Goal: Task Accomplishment & Management: Manage account settings

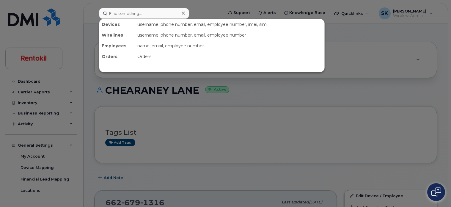
scroll to position [442, 0]
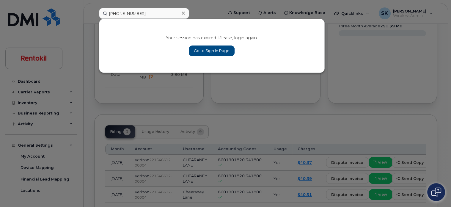
type input "[PHONE_NUMBER]"
click at [225, 52] on link "Go to Sign In Page" at bounding box center [212, 50] width 46 height 11
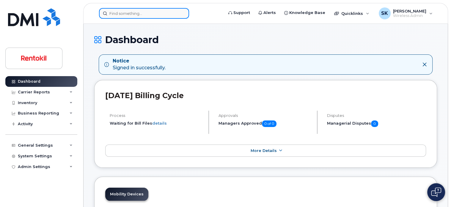
click at [130, 12] on input at bounding box center [144, 13] width 90 height 11
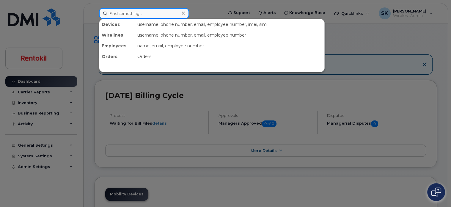
paste input "817-805-5143"
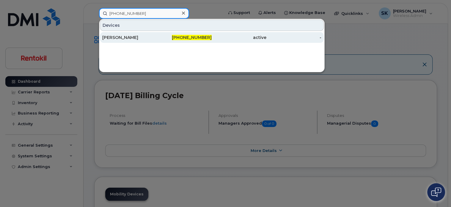
type input "[PHONE_NUMBER]"
click at [113, 38] on div "TIFFANY BURNS" at bounding box center [129, 37] width 55 height 6
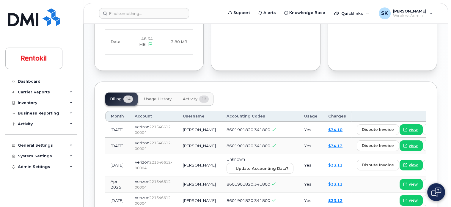
scroll to position [418, 0]
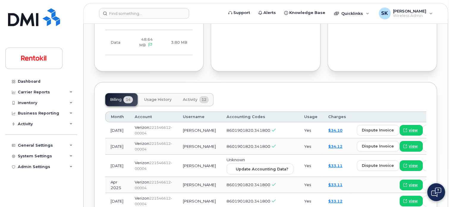
click at [154, 97] on span "Usage History" at bounding box center [157, 99] width 27 height 5
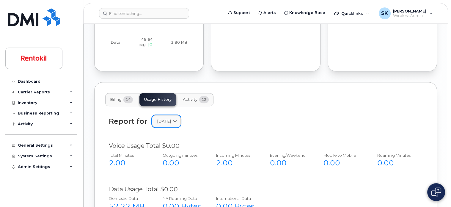
click at [177, 119] on icon at bounding box center [175, 121] width 4 height 4
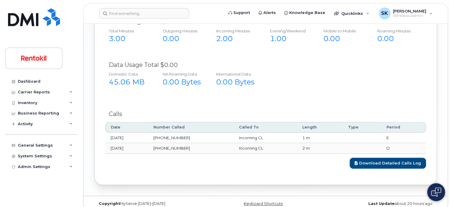
scroll to position [544, 0]
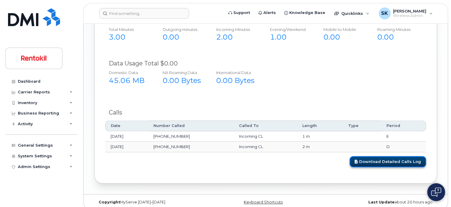
click at [386, 156] on link "Download Detailed Calls Log" at bounding box center [388, 161] width 76 height 11
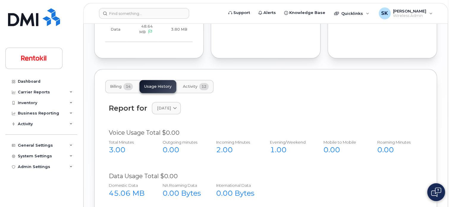
scroll to position [395, 0]
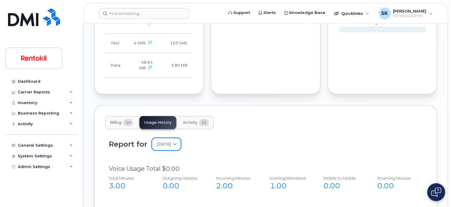
click at [177, 142] on icon at bounding box center [175, 144] width 4 height 4
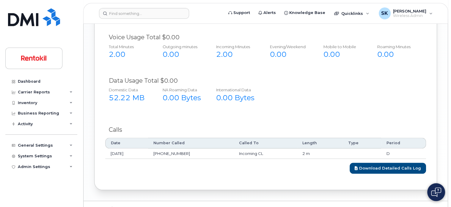
scroll to position [534, 0]
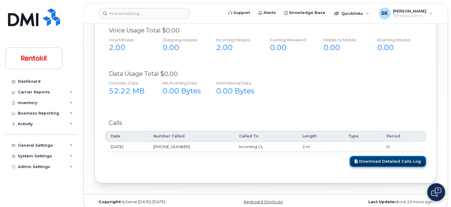
click at [392, 156] on link "Download Detailed Calls Log" at bounding box center [388, 161] width 76 height 11
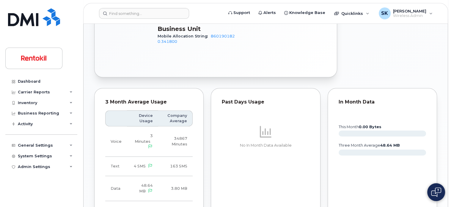
scroll to position [266, 0]
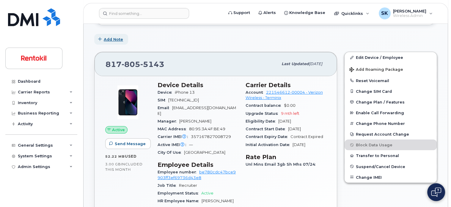
scroll to position [0, 0]
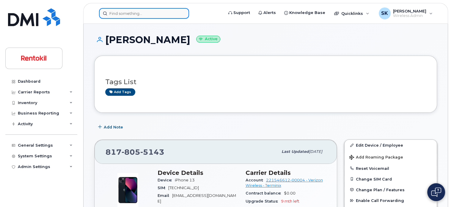
click at [125, 15] on input at bounding box center [144, 13] width 90 height 11
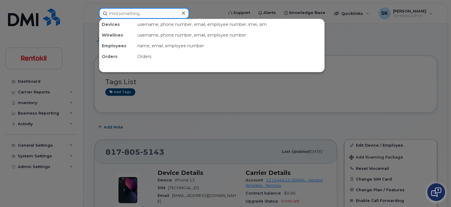
paste input "813-954-4047"
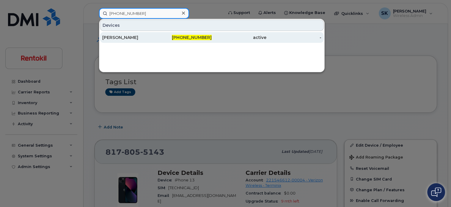
type input "813-954-4047"
click at [127, 36] on div "PAIGE CONDON" at bounding box center [129, 37] width 55 height 6
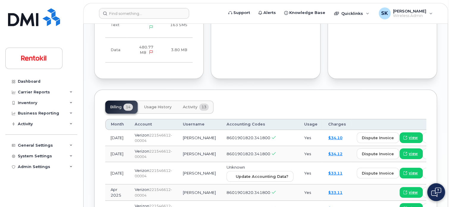
scroll to position [357, 0]
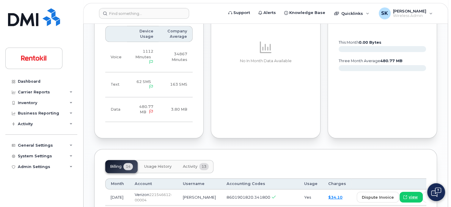
click at [156, 164] on span "Usage History" at bounding box center [157, 166] width 27 height 5
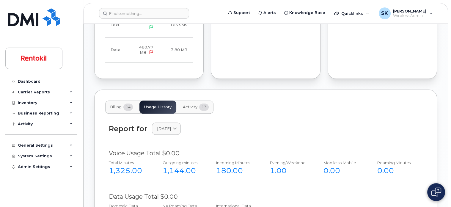
scroll to position [416, 0]
click at [177, 127] on icon at bounding box center [175, 129] width 4 height 4
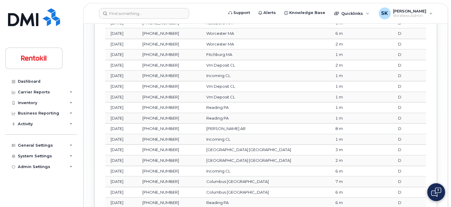
scroll to position [801, 0]
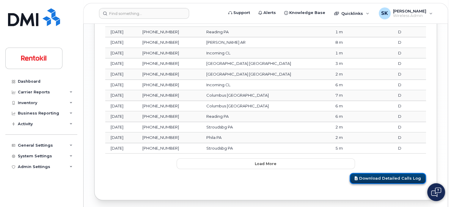
click at [387, 173] on link "Download Detailed Calls Log" at bounding box center [388, 178] width 76 height 11
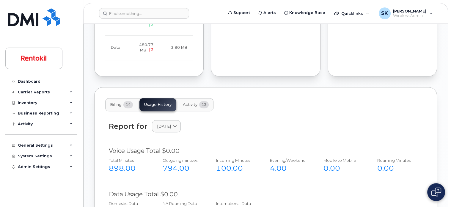
scroll to position [385, 0]
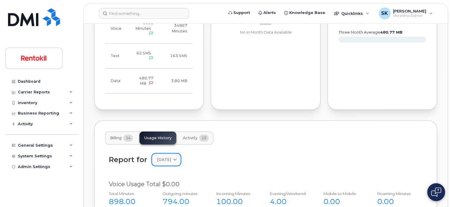
click at [177, 158] on icon at bounding box center [175, 160] width 4 height 4
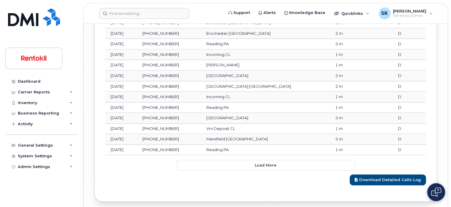
scroll to position [801, 0]
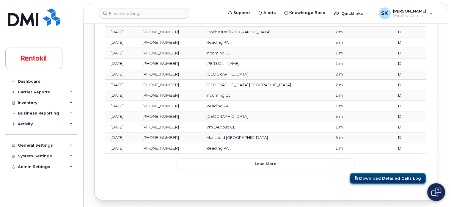
click at [382, 173] on link "Download Detailed Calls Log" at bounding box center [388, 178] width 76 height 11
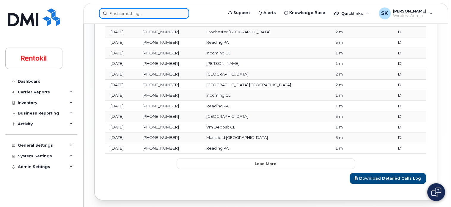
click at [118, 12] on input at bounding box center [144, 13] width 90 height 11
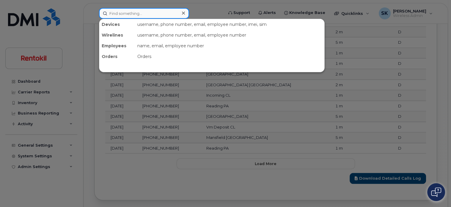
paste input "864-608-5532"
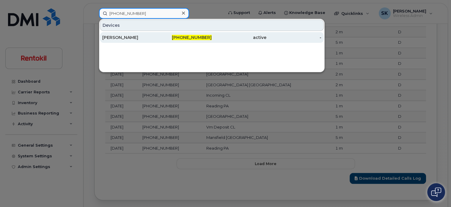
type input "864-608-5532"
click at [117, 35] on div "KYIA ASHLEY" at bounding box center [129, 37] width 55 height 6
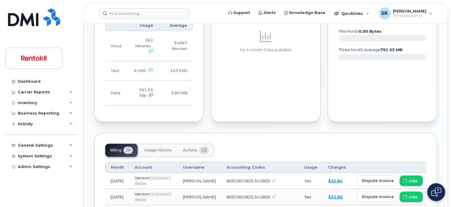
scroll to position [386, 0]
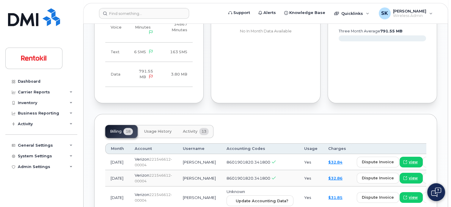
click at [157, 133] on span "Usage History" at bounding box center [157, 131] width 27 height 5
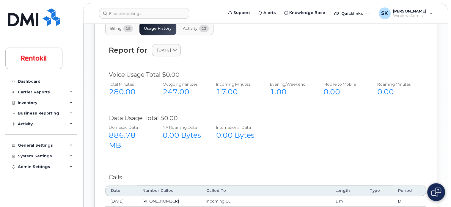
scroll to position [505, 0]
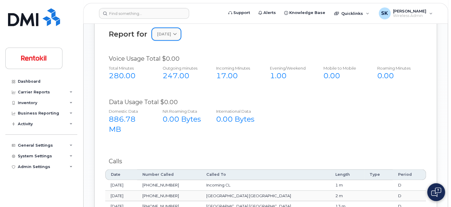
click at [177, 34] on icon at bounding box center [175, 34] width 4 height 4
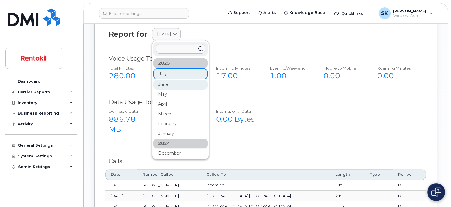
click at [164, 129] on div "June" at bounding box center [180, 134] width 54 height 10
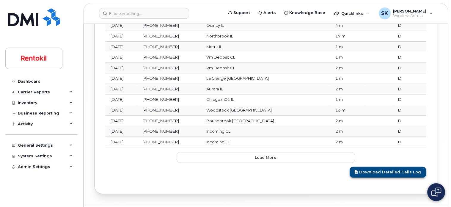
scroll to position [807, 0]
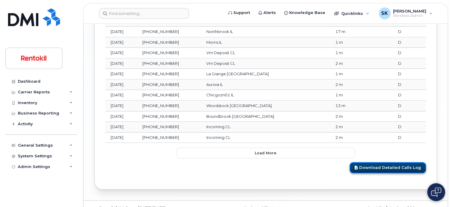
click at [386, 162] on link "Download Detailed Calls Log" at bounding box center [388, 167] width 76 height 11
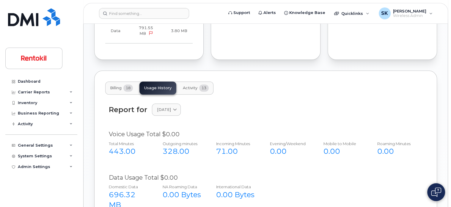
scroll to position [420, 0]
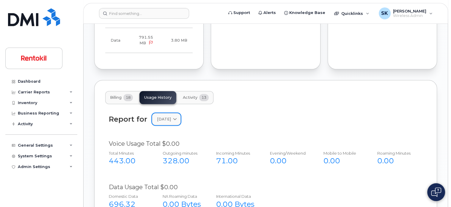
click at [177, 117] on icon at bounding box center [175, 119] width 4 height 4
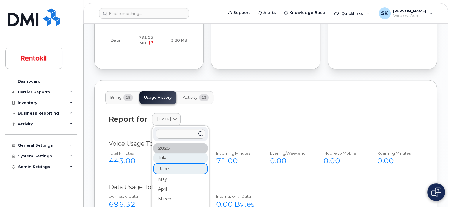
click at [159, 184] on div "July" at bounding box center [180, 189] width 54 height 10
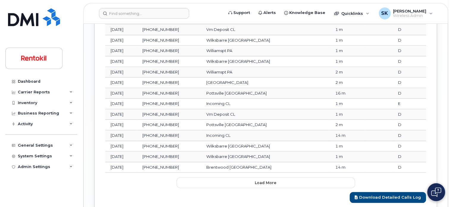
scroll to position [807, 0]
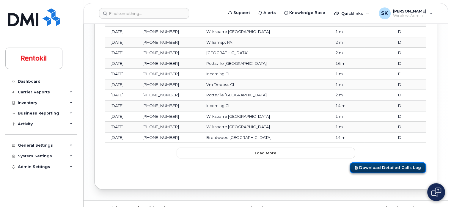
click at [372, 162] on link "Download Detailed Calls Log" at bounding box center [388, 167] width 76 height 11
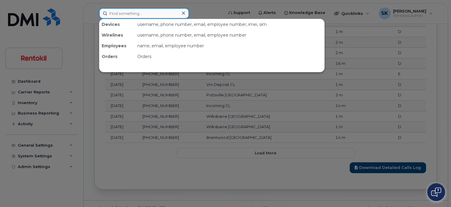
click at [121, 15] on input at bounding box center [144, 13] width 90 height 11
paste input "551-775-3313"
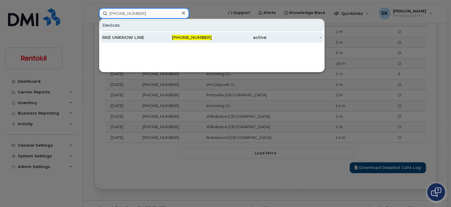
type input "551-775-3313"
click at [126, 40] on div "RKE UNKNOW LINE" at bounding box center [129, 37] width 55 height 6
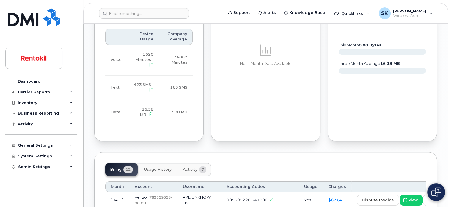
scroll to position [580, 0]
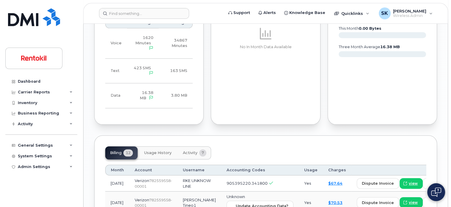
click at [164, 150] on span "Usage History" at bounding box center [157, 152] width 27 height 5
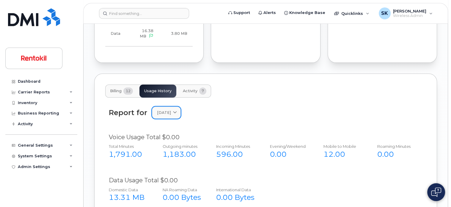
scroll to position [640, 0]
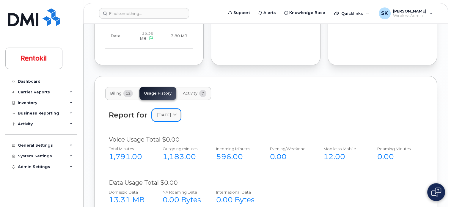
click at [181, 109] on link "[DATE]" at bounding box center [166, 115] width 29 height 12
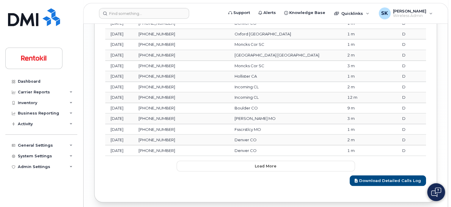
scroll to position [1000, 0]
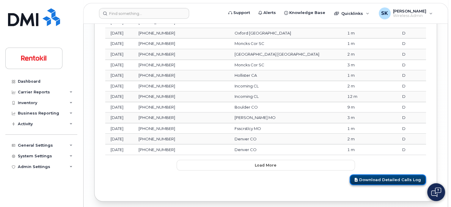
click at [390, 174] on link "Download Detailed Calls Log" at bounding box center [388, 179] width 76 height 11
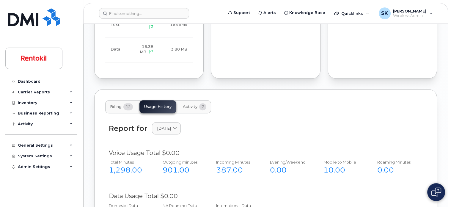
scroll to position [613, 0]
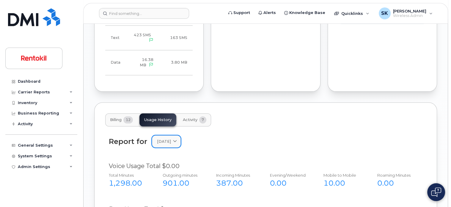
click at [178, 139] on span at bounding box center [175, 142] width 6 height 6
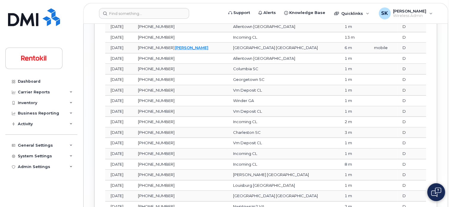
scroll to position [1000, 0]
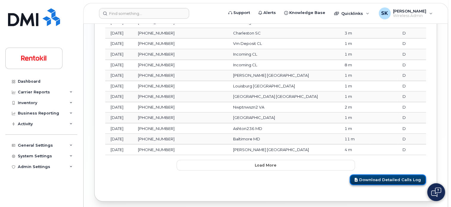
click at [380, 174] on link "Download Detailed Calls Log" at bounding box center [388, 179] width 76 height 11
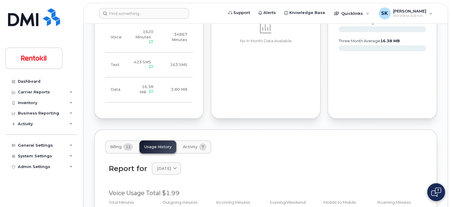
scroll to position [583, 0]
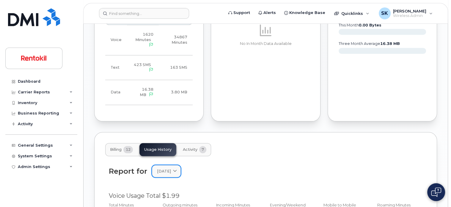
click at [177, 169] on icon at bounding box center [175, 171] width 4 height 4
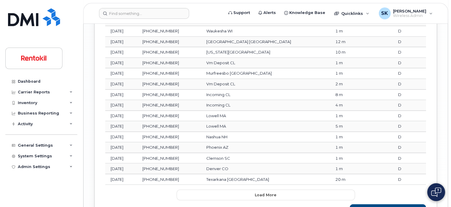
scroll to position [1000, 0]
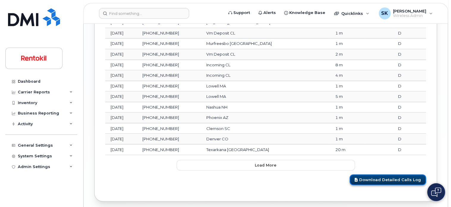
click at [369, 174] on link "Download Detailed Calls Log" at bounding box center [388, 179] width 76 height 11
click at [72, 184] on div "Dashboard Carrier Reports Monthly Billing Data Daily Data Pooling Average Costi…" at bounding box center [41, 137] width 73 height 122
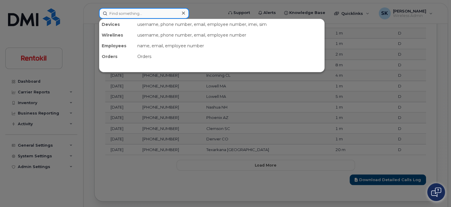
click at [120, 13] on input at bounding box center [144, 13] width 90 height 11
paste input "901-201-9549"
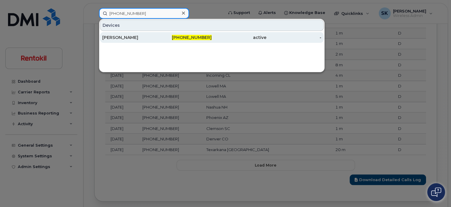
type input "901-201-9549"
click at [125, 38] on div "[PERSON_NAME]" at bounding box center [129, 37] width 55 height 6
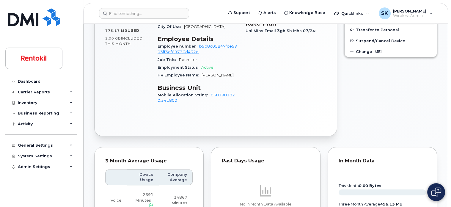
scroll to position [262, 0]
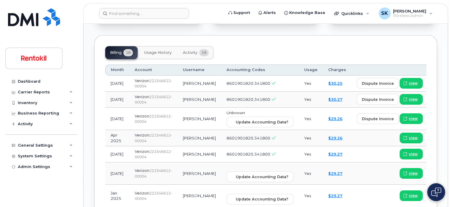
click at [154, 50] on span "Usage History" at bounding box center [157, 52] width 27 height 5
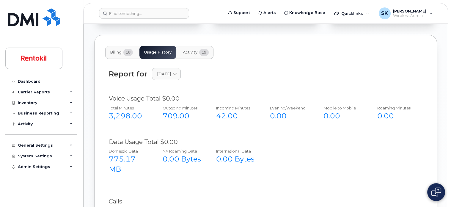
scroll to position [471, 0]
click at [178, 71] on span at bounding box center [175, 74] width 6 height 6
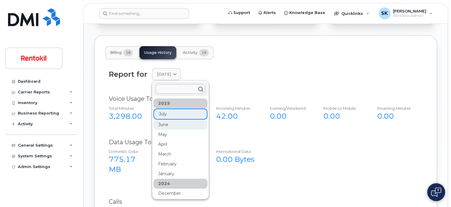
click at [162, 169] on div "June" at bounding box center [180, 174] width 54 height 10
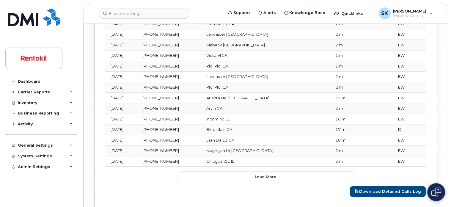
scroll to position [807, 0]
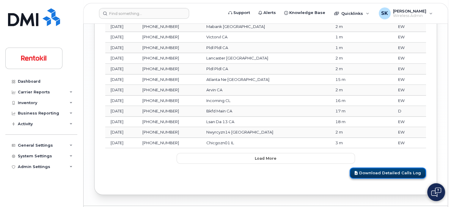
click at [393, 167] on link "Download Detailed Calls Log" at bounding box center [388, 172] width 76 height 11
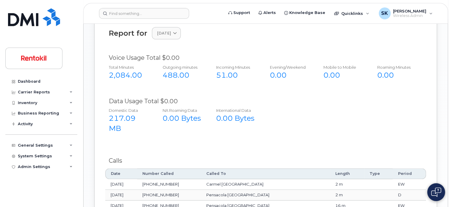
scroll to position [450, 0]
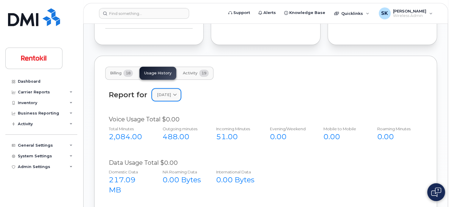
click at [177, 93] on icon at bounding box center [175, 95] width 4 height 4
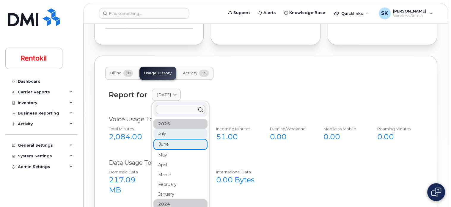
click at [163, 160] on div "July" at bounding box center [180, 165] width 54 height 10
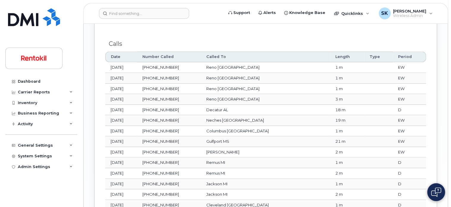
scroll to position [807, 0]
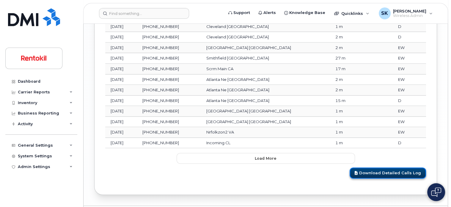
click at [385, 167] on link "Download Detailed Calls Log" at bounding box center [388, 172] width 76 height 11
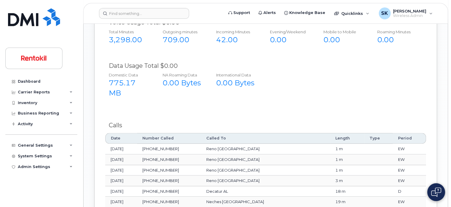
scroll to position [539, 0]
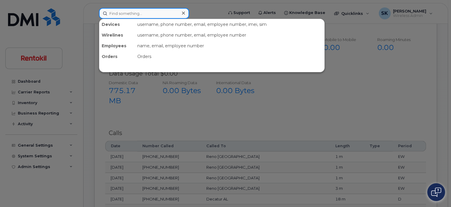
click at [119, 12] on input at bounding box center [144, 13] width 90 height 11
paste input "901-378-3198"
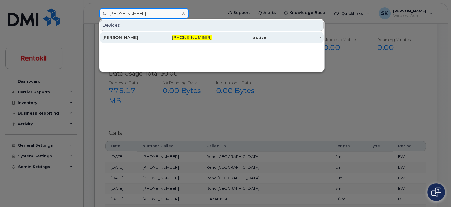
type input "901-378-3198"
click at [128, 38] on div "[PERSON_NAME]" at bounding box center [129, 37] width 55 height 6
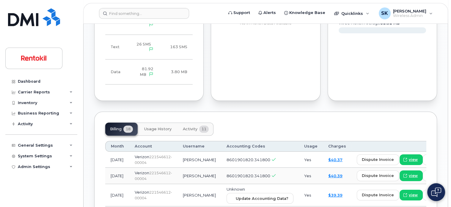
scroll to position [446, 0]
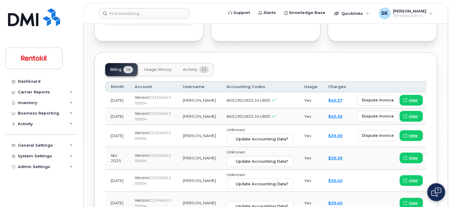
click at [157, 67] on span "Usage History" at bounding box center [157, 69] width 27 height 5
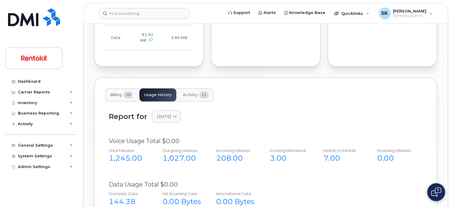
scroll to position [416, 0]
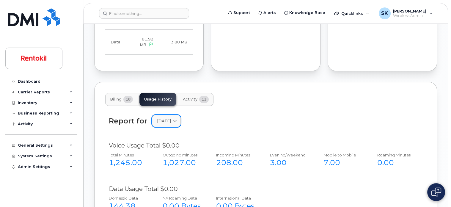
click at [177, 119] on icon at bounding box center [175, 121] width 4 height 4
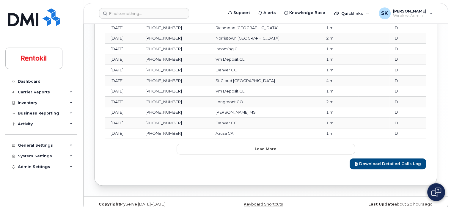
scroll to position [799, 0]
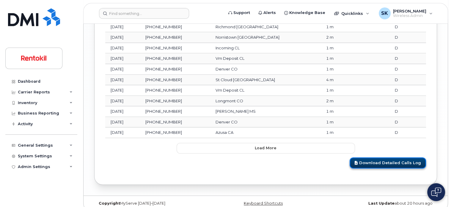
click at [371, 157] on link "Download Detailed Calls Log" at bounding box center [388, 162] width 76 height 11
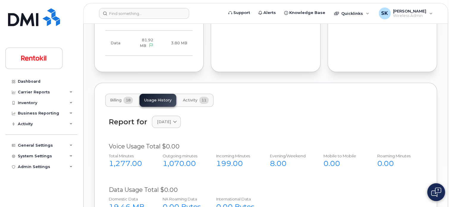
scroll to position [413, 0]
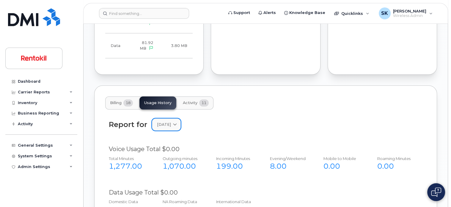
click at [177, 122] on icon at bounding box center [175, 124] width 4 height 4
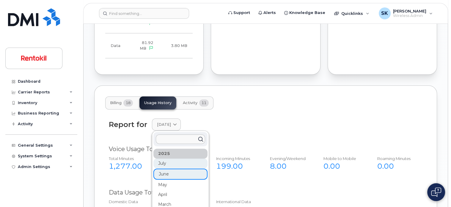
click at [163, 190] on div "July" at bounding box center [180, 195] width 54 height 10
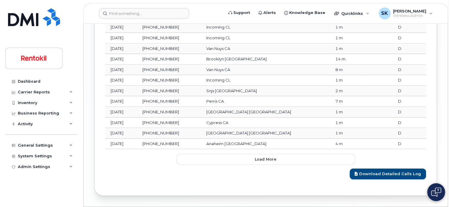
scroll to position [799, 0]
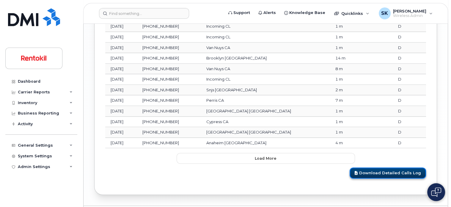
click at [372, 167] on link "Download Detailed Calls Log" at bounding box center [388, 172] width 76 height 11
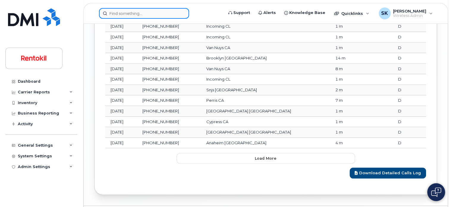
click at [128, 14] on input at bounding box center [144, 13] width 90 height 11
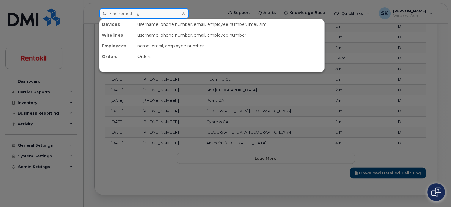
paste input "901-738-6361"
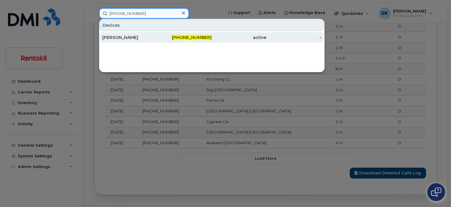
type input "901-738-6361"
click at [122, 39] on div "NIKETA RICH" at bounding box center [129, 37] width 55 height 6
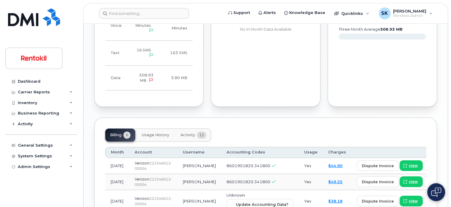
scroll to position [476, 0]
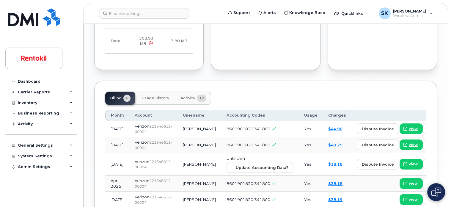
click at [148, 96] on span "Usage History" at bounding box center [155, 98] width 27 height 5
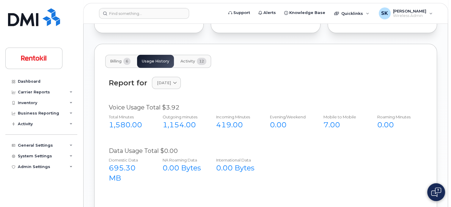
scroll to position [505, 0]
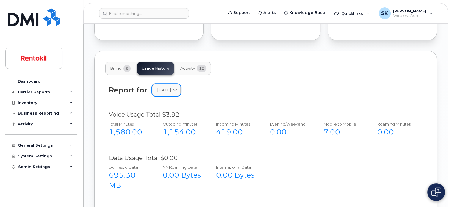
click at [177, 88] on icon at bounding box center [175, 90] width 4 height 4
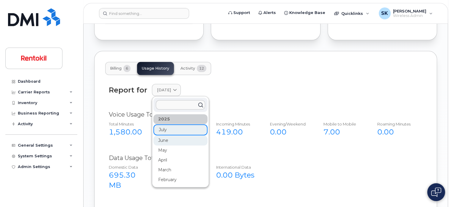
click at [165, 136] on div "June" at bounding box center [180, 141] width 54 height 10
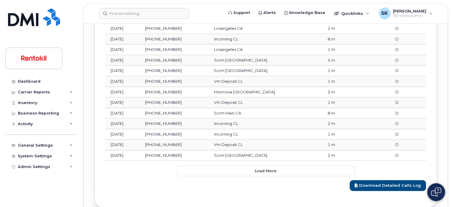
scroll to position [852, 0]
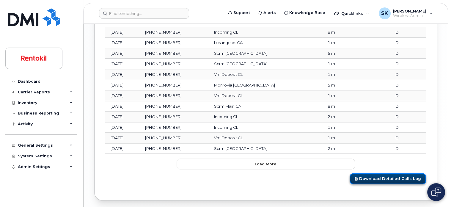
click at [383, 173] on link "Download Detailed Calls Log" at bounding box center [388, 178] width 76 height 11
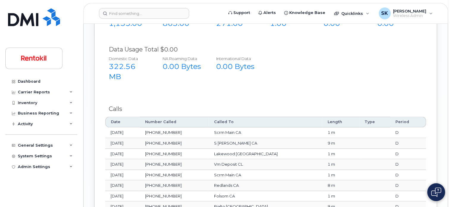
scroll to position [525, 0]
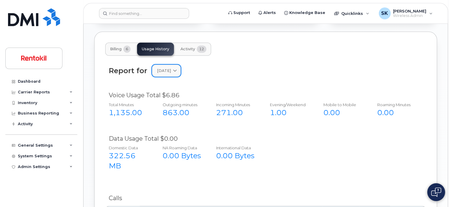
click at [177, 69] on icon at bounding box center [175, 71] width 4 height 4
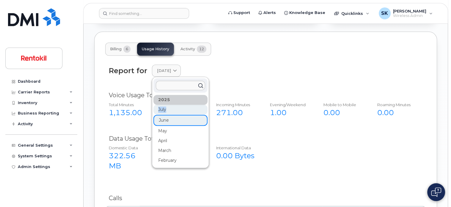
drag, startPoint x: 172, startPoint y: 94, endPoint x: 167, endPoint y: 100, distance: 8.0
click at [168, 101] on div "2025 July June May April March February" at bounding box center [180, 130] width 54 height 70
click at [161, 136] on div "July" at bounding box center [180, 141] width 54 height 10
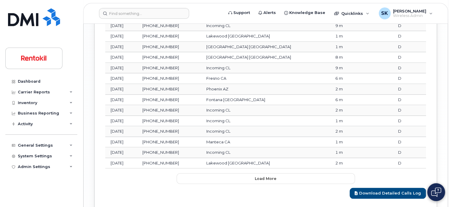
scroll to position [852, 0]
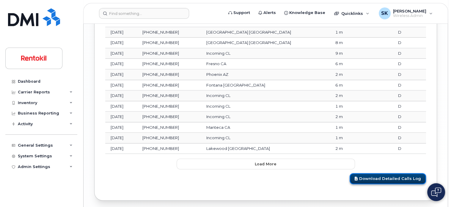
click at [374, 173] on link "Download Detailed Calls Log" at bounding box center [388, 178] width 76 height 11
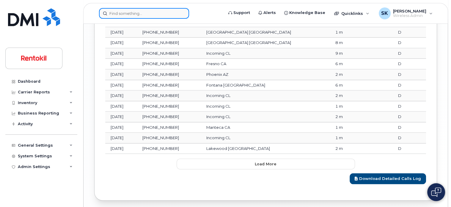
click at [137, 13] on input at bounding box center [144, 13] width 90 height 11
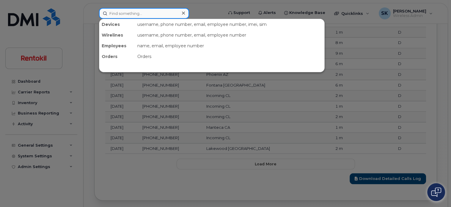
paste input "662-622-6118"
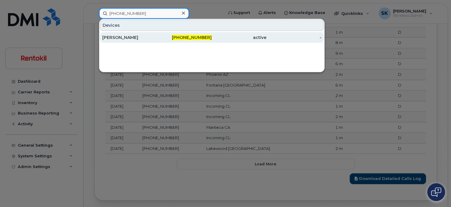
type input "662-622-6118"
click at [125, 37] on div "KERRICK JONES" at bounding box center [129, 37] width 55 height 6
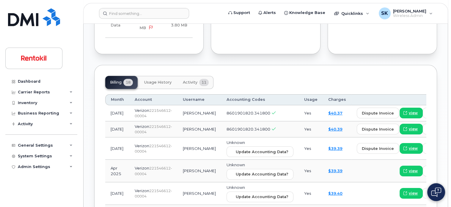
click at [161, 83] on span "Usage History" at bounding box center [157, 82] width 27 height 5
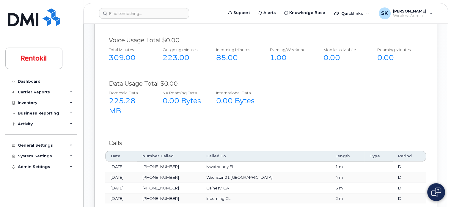
scroll to position [471, 0]
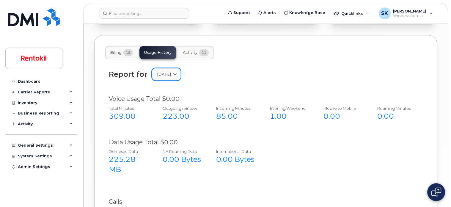
click at [177, 74] on icon at bounding box center [175, 74] width 4 height 4
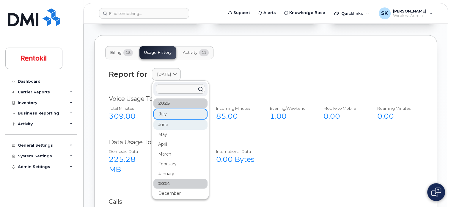
click at [164, 169] on div "June" at bounding box center [180, 174] width 54 height 10
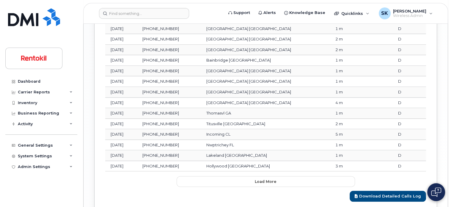
scroll to position [812, 0]
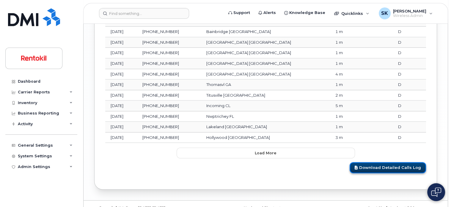
click at [368, 162] on link "Download Detailed Calls Log" at bounding box center [388, 167] width 76 height 11
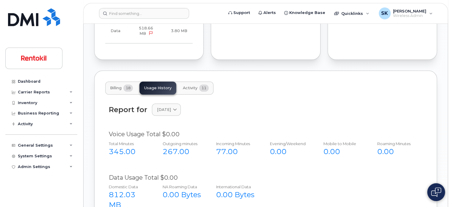
scroll to position [426, 0]
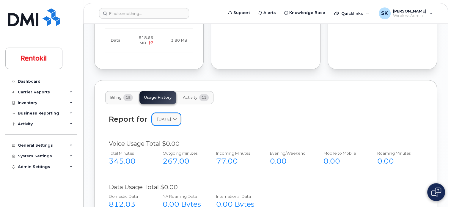
click at [178, 120] on span at bounding box center [175, 119] width 6 height 6
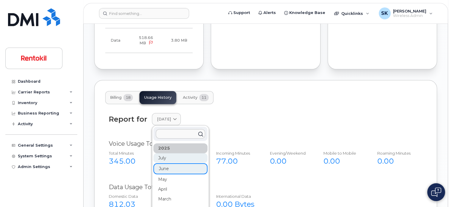
click at [159, 184] on div "July" at bounding box center [180, 189] width 54 height 10
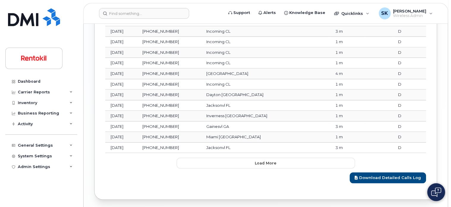
scroll to position [812, 0]
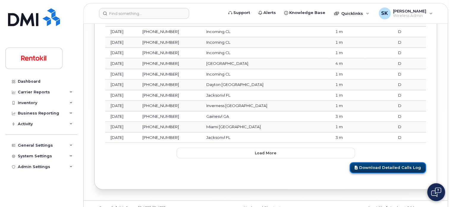
click at [390, 162] on link "Download Detailed Calls Log" at bounding box center [388, 167] width 76 height 11
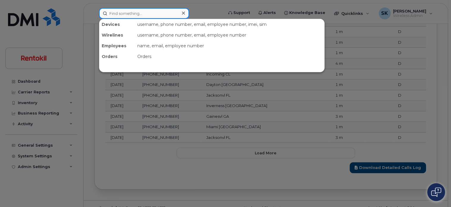
click at [140, 13] on input at bounding box center [144, 13] width 90 height 11
paste input "901.293.4041"
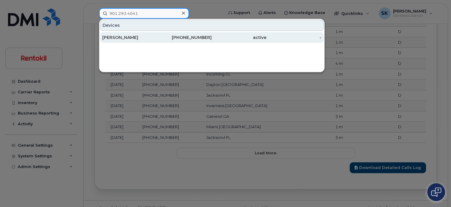
type input "901.293.4041"
click at [139, 38] on div "[PERSON_NAME]" at bounding box center [129, 37] width 55 height 6
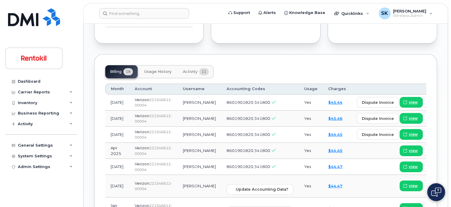
scroll to position [416, 0]
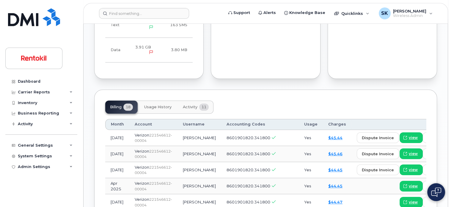
click at [154, 107] on span "Usage History" at bounding box center [157, 107] width 27 height 5
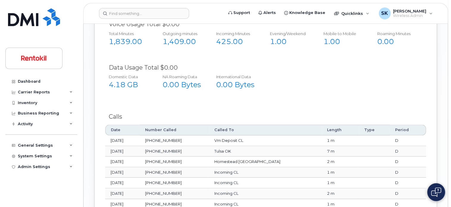
scroll to position [485, 0]
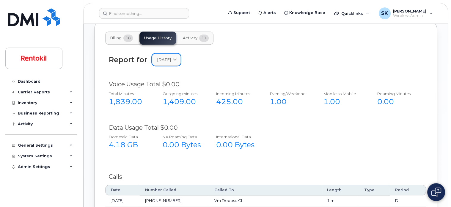
click at [177, 59] on icon at bounding box center [175, 60] width 4 height 4
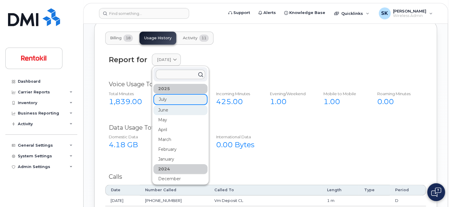
click at [159, 154] on div "June" at bounding box center [180, 159] width 54 height 10
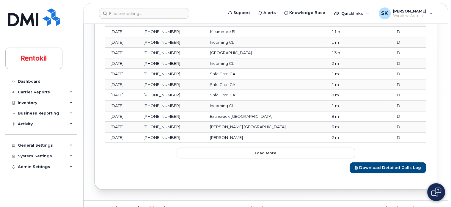
scroll to position [812, 0]
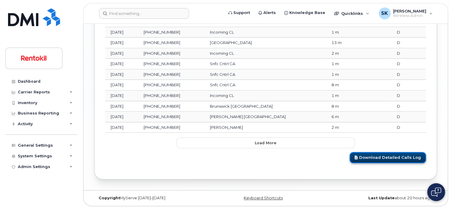
click at [387, 156] on link "Download Detailed Calls Log" at bounding box center [388, 157] width 76 height 11
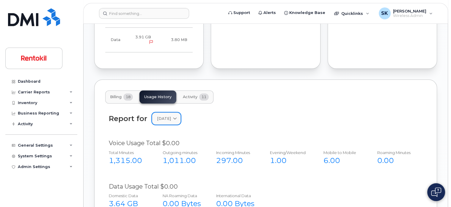
scroll to position [426, 0]
click at [177, 117] on icon at bounding box center [175, 119] width 4 height 4
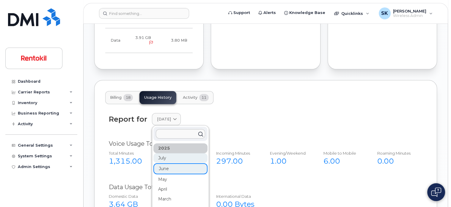
click at [162, 184] on div "July" at bounding box center [180, 189] width 54 height 10
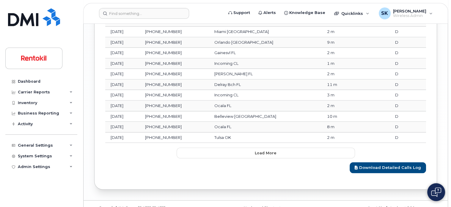
scroll to position [812, 0]
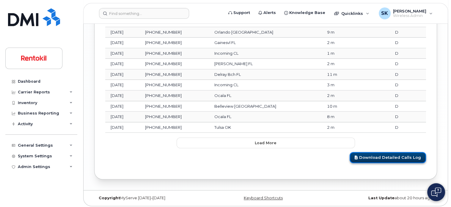
click at [385, 158] on link "Download Detailed Calls Log" at bounding box center [388, 157] width 76 height 11
